Goal: Check status: Check status

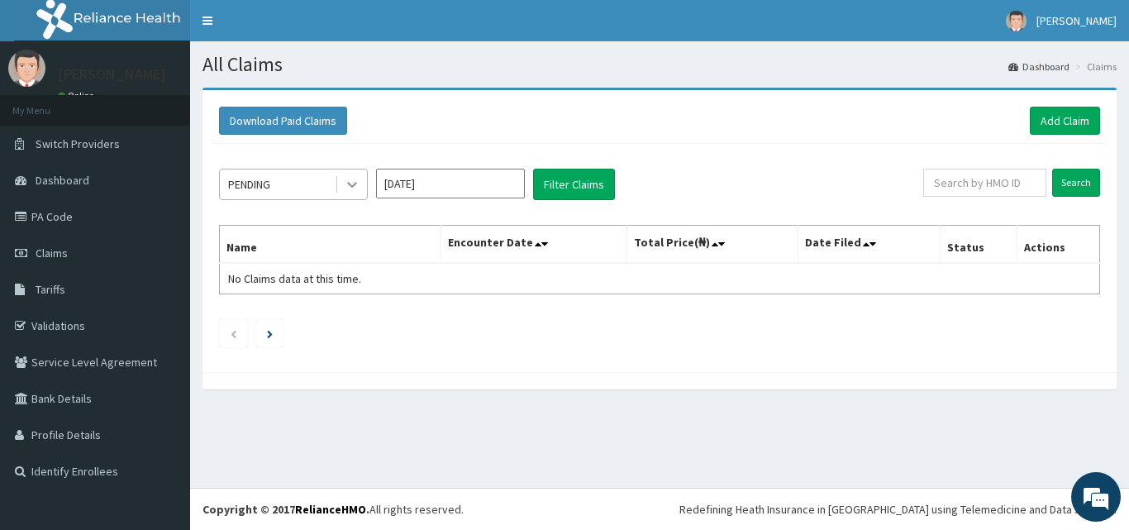
click at [352, 186] on icon at bounding box center [352, 186] width 10 height 6
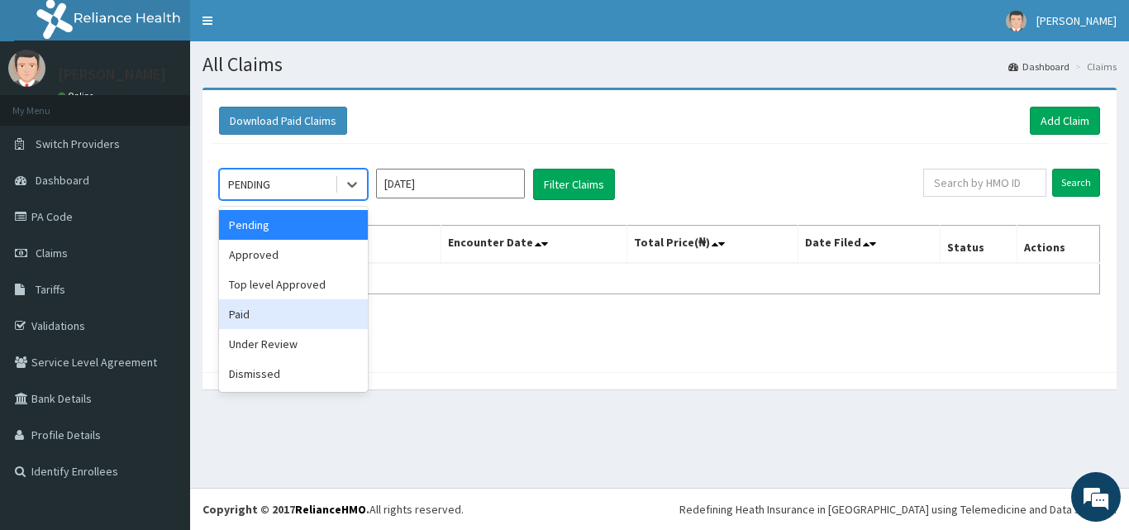
click at [259, 307] on div "Paid" at bounding box center [293, 314] width 149 height 30
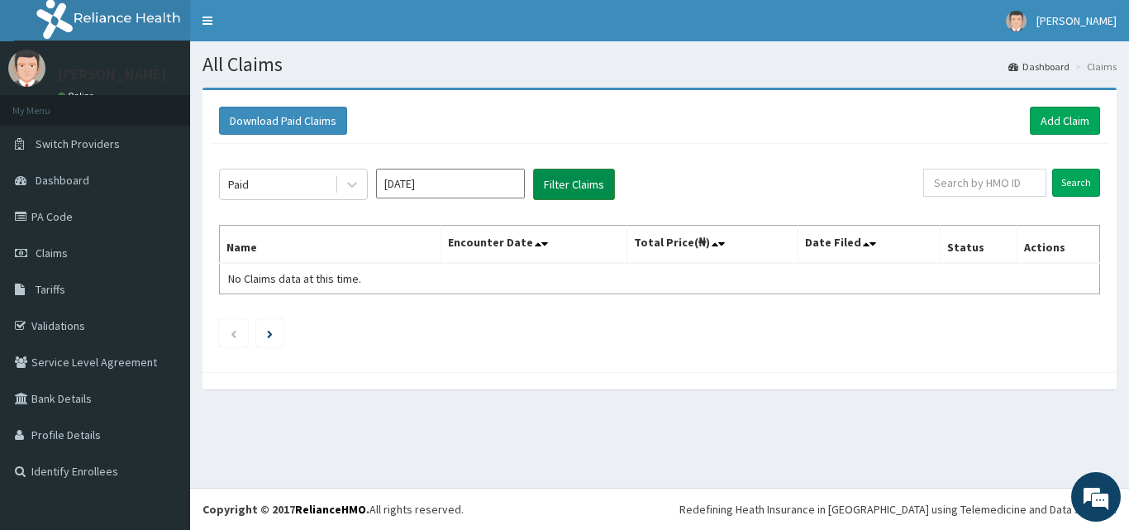
click at [573, 185] on button "Filter Claims" at bounding box center [574, 184] width 82 height 31
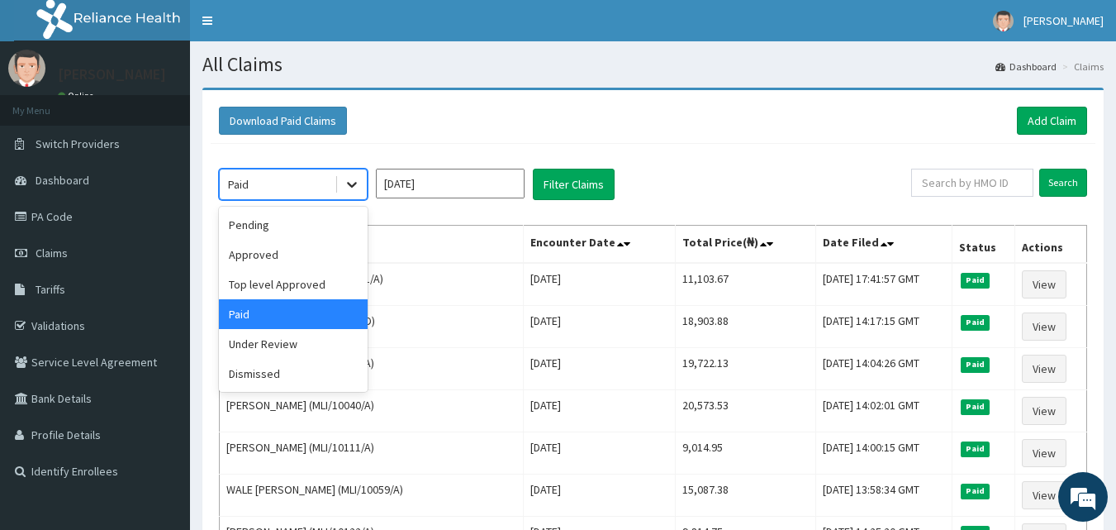
click at [346, 181] on icon at bounding box center [352, 184] width 17 height 17
click at [435, 189] on input "[DATE]" at bounding box center [450, 184] width 149 height 30
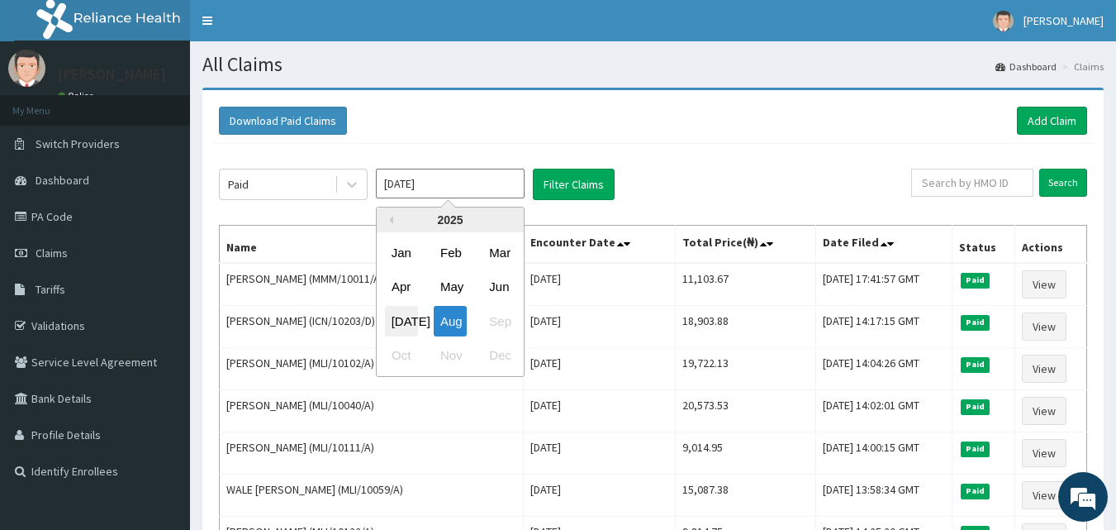
click at [404, 319] on div "[DATE]" at bounding box center [401, 321] width 33 height 31
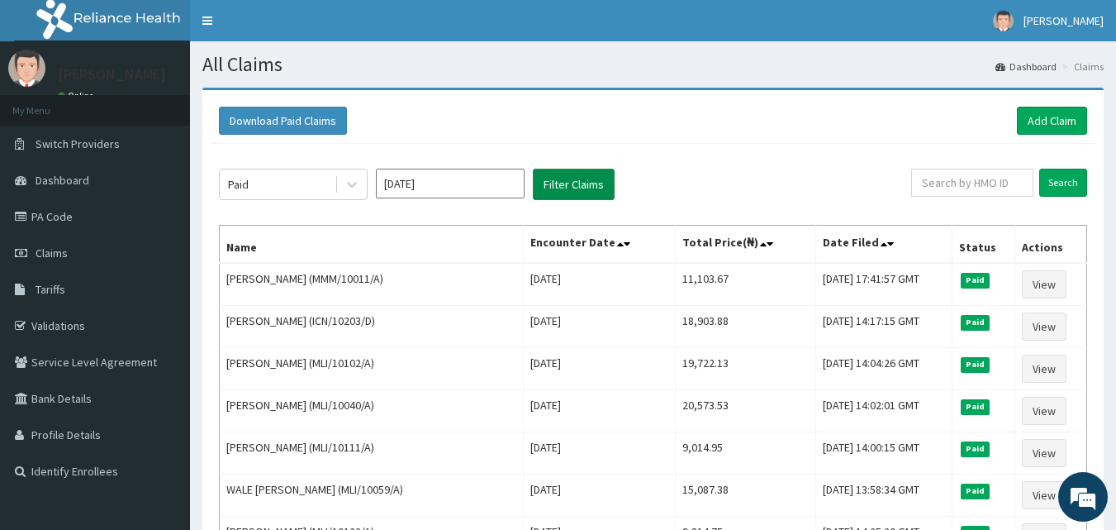
click at [551, 188] on button "Filter Claims" at bounding box center [574, 184] width 82 height 31
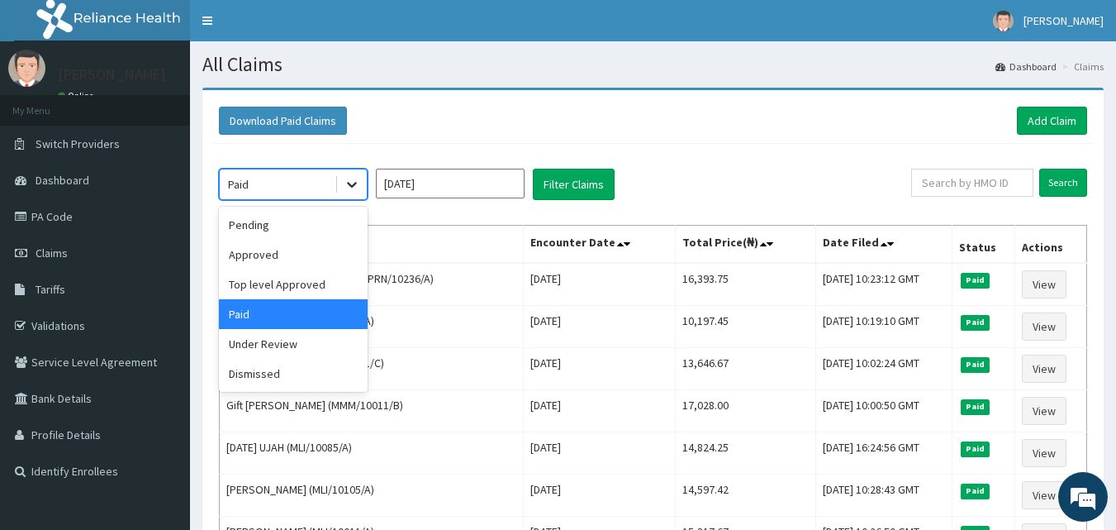
click at [348, 189] on icon at bounding box center [352, 184] width 17 height 17
click at [277, 260] on div "Approved" at bounding box center [293, 255] width 149 height 30
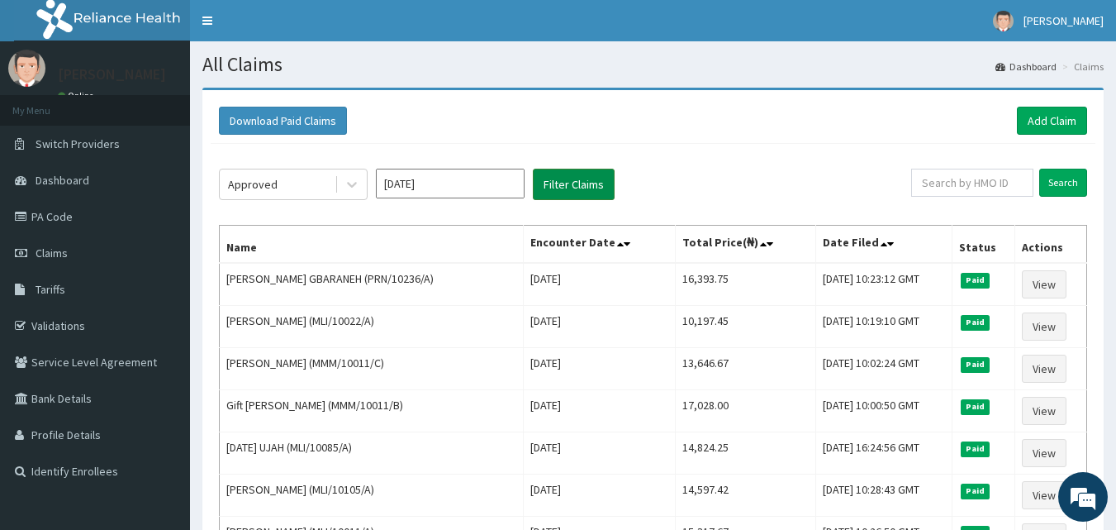
click at [558, 189] on button "Filter Claims" at bounding box center [574, 184] width 82 height 31
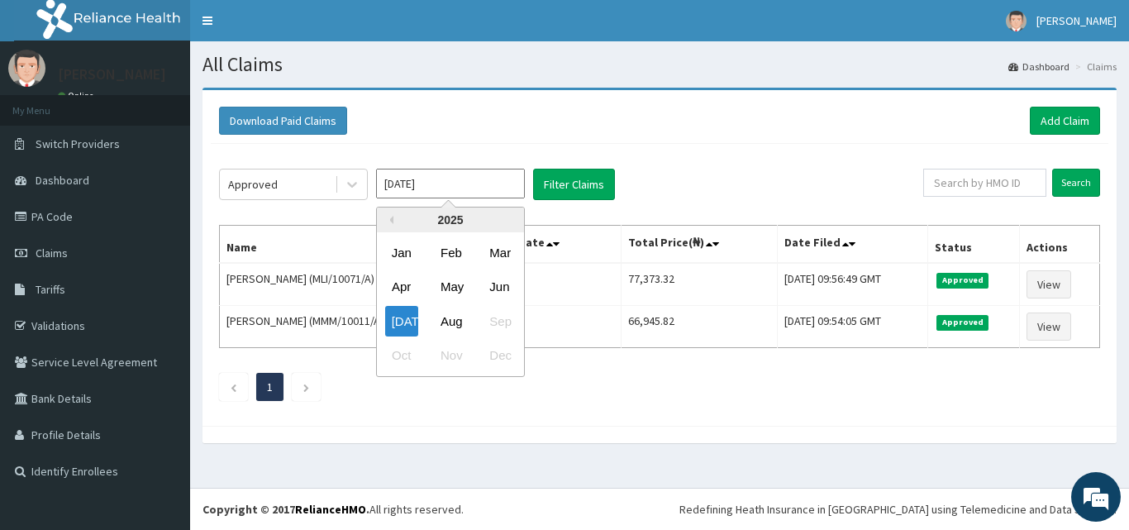
click at [475, 193] on input "[DATE]" at bounding box center [450, 184] width 149 height 30
click at [501, 283] on div "Jun" at bounding box center [498, 287] width 33 height 31
type input "[DATE]"
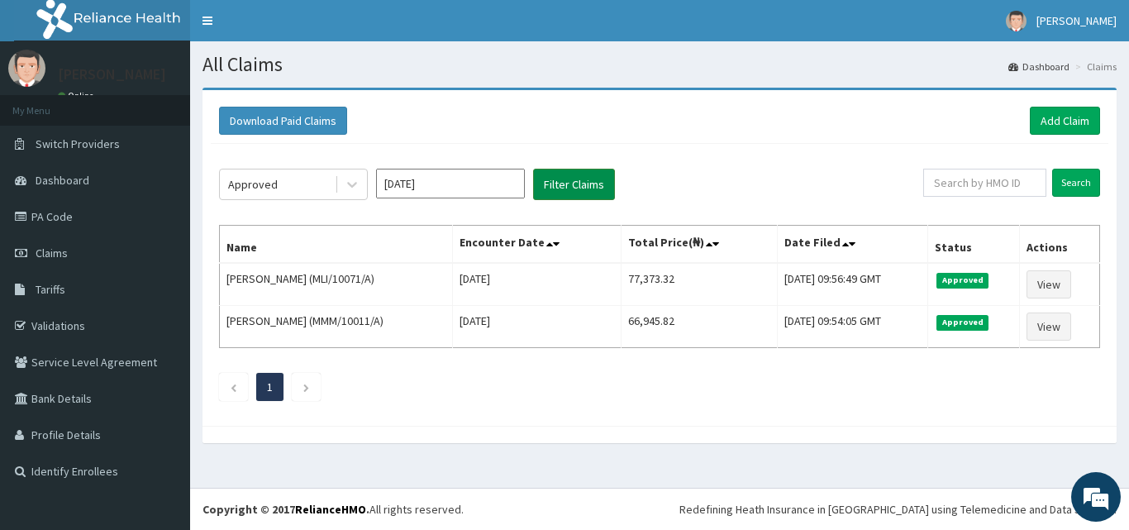
click at [571, 190] on button "Filter Claims" at bounding box center [574, 184] width 82 height 31
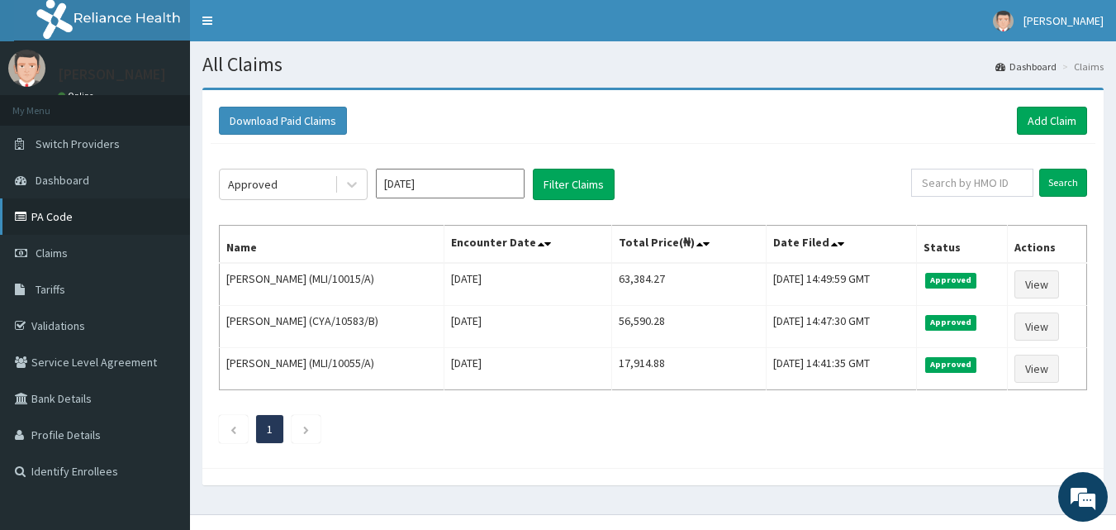
click at [55, 212] on link "PA Code" at bounding box center [95, 216] width 190 height 36
